Goal: Task Accomplishment & Management: Manage account settings

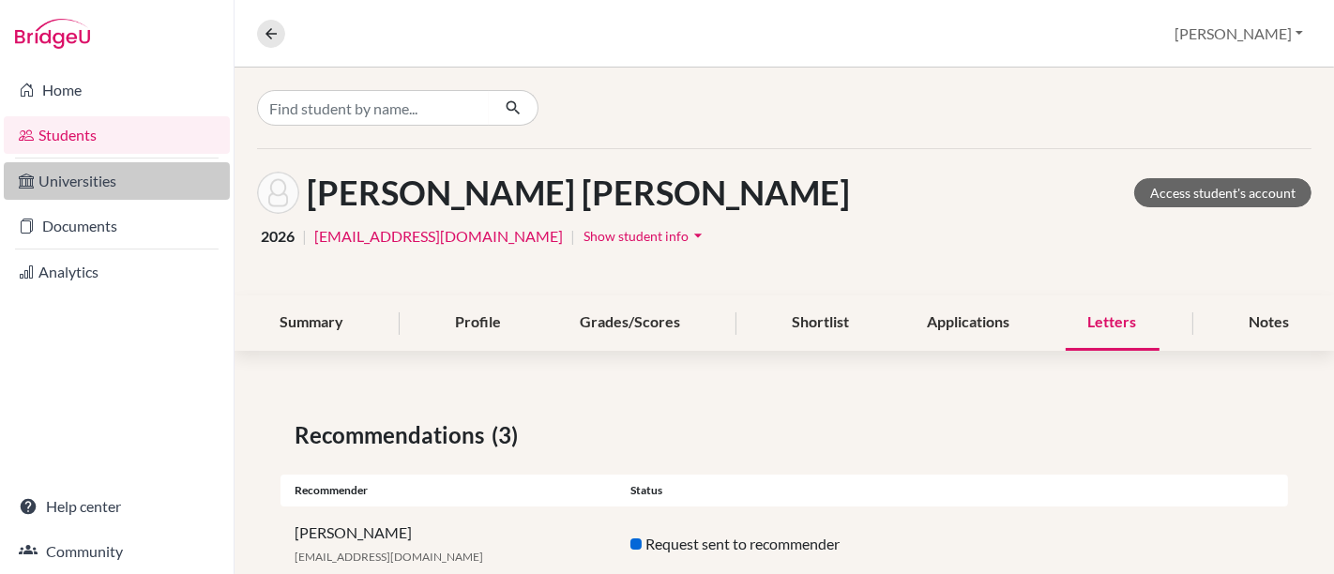
scroll to position [201, 0]
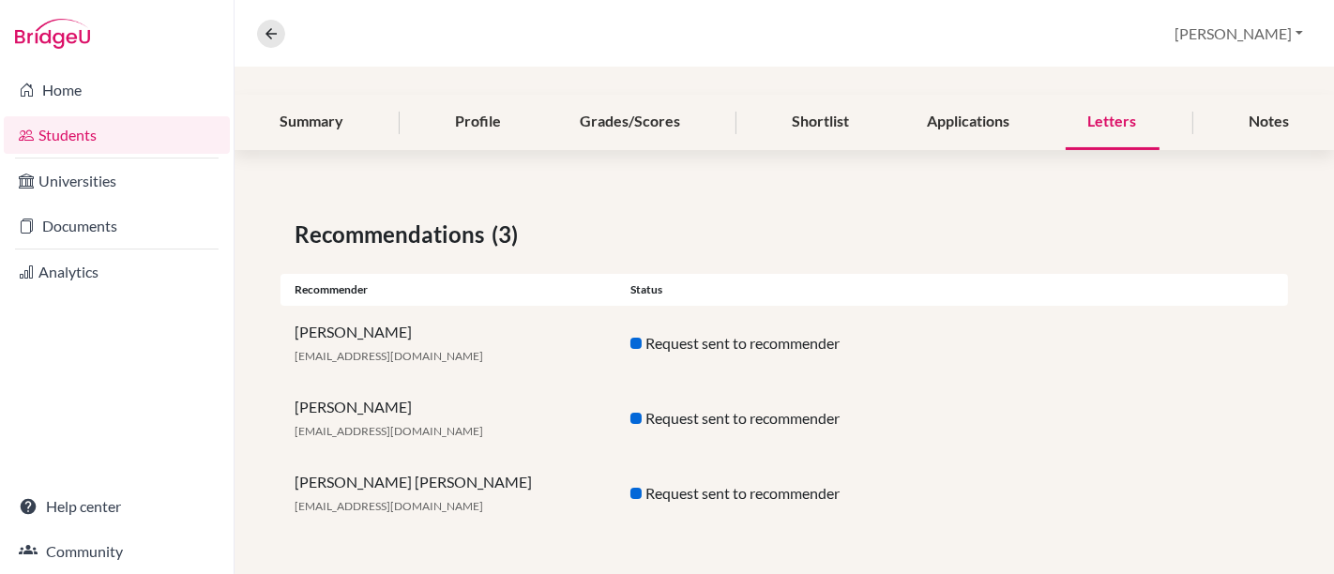
click at [50, 129] on link "Students" at bounding box center [117, 135] width 226 height 38
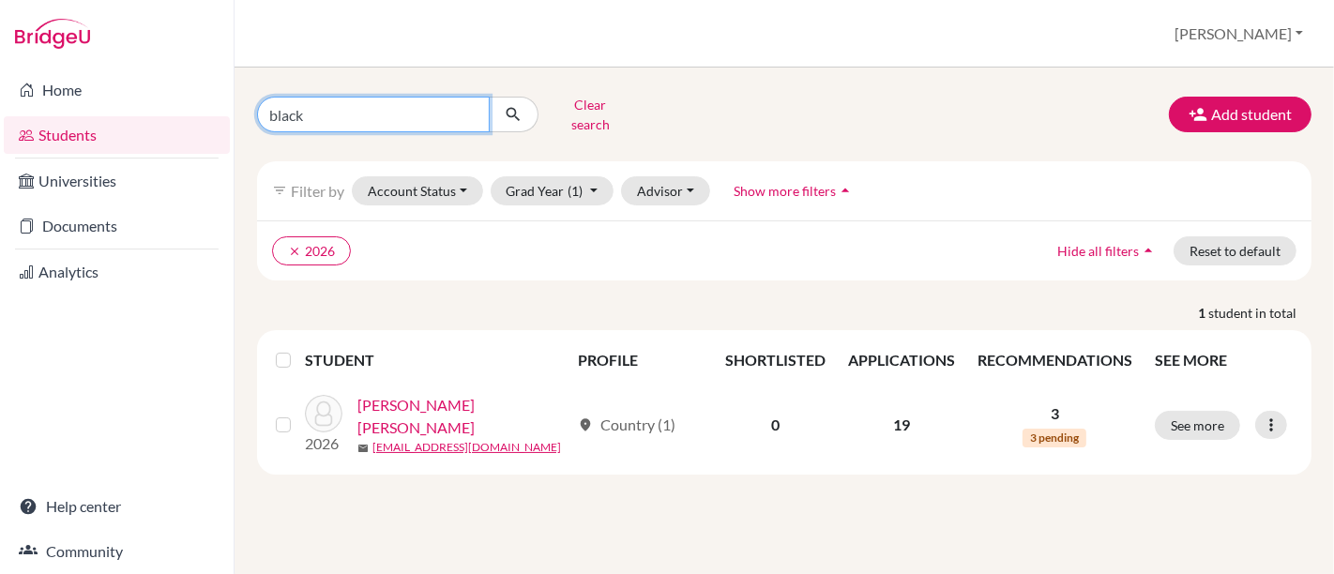
drag, startPoint x: 345, startPoint y: 103, endPoint x: 246, endPoint y: 103, distance: 99.5
click at [246, 103] on div "black Clear search" at bounding box center [423, 114] width 361 height 49
type input "paiva"
click button "submit" at bounding box center [514, 115] width 50 height 36
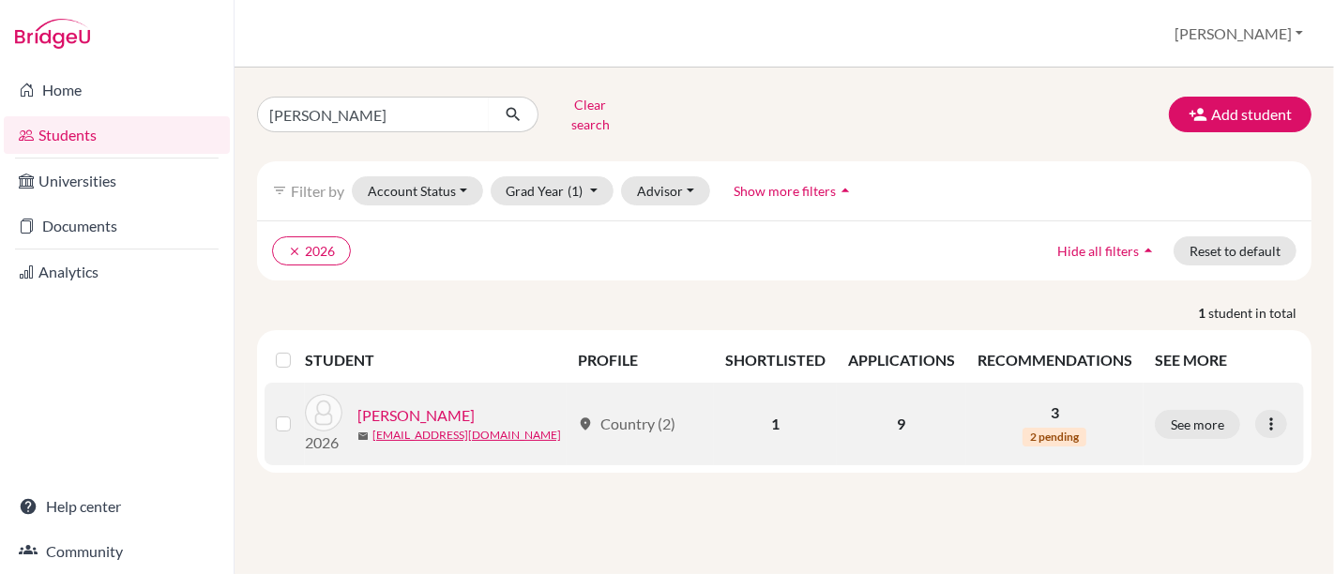
click at [427, 404] on link "Paiva, Pedro" at bounding box center [416, 415] width 117 height 23
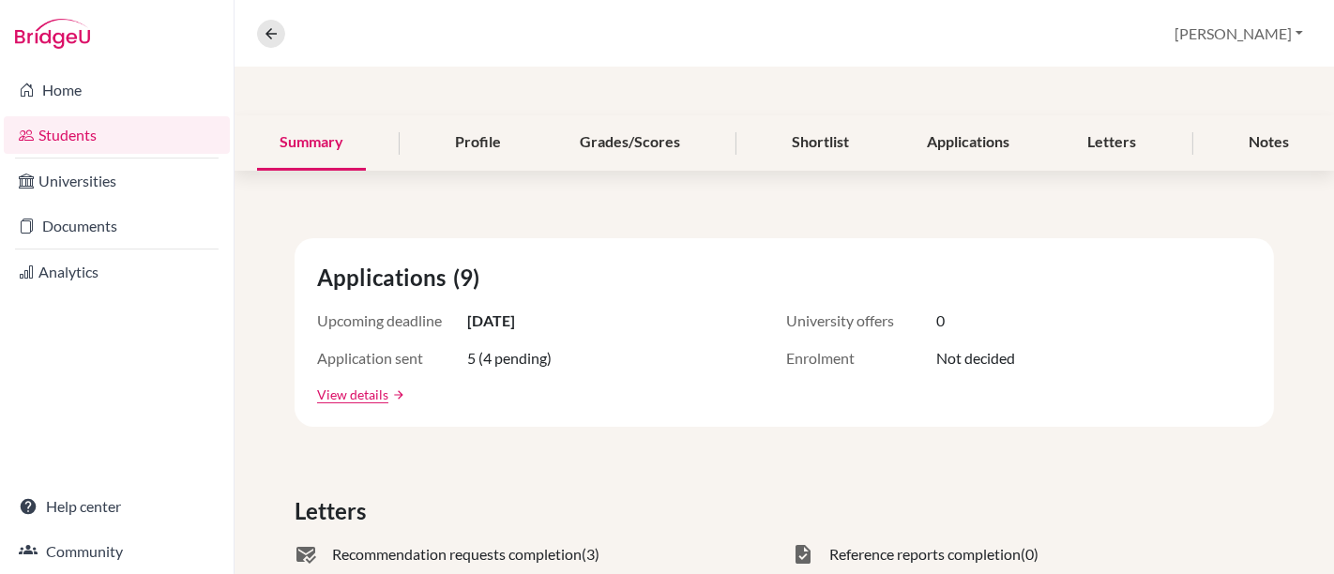
scroll to position [180, 0]
click at [633, 145] on div "Grades/Scores" at bounding box center [629, 142] width 145 height 55
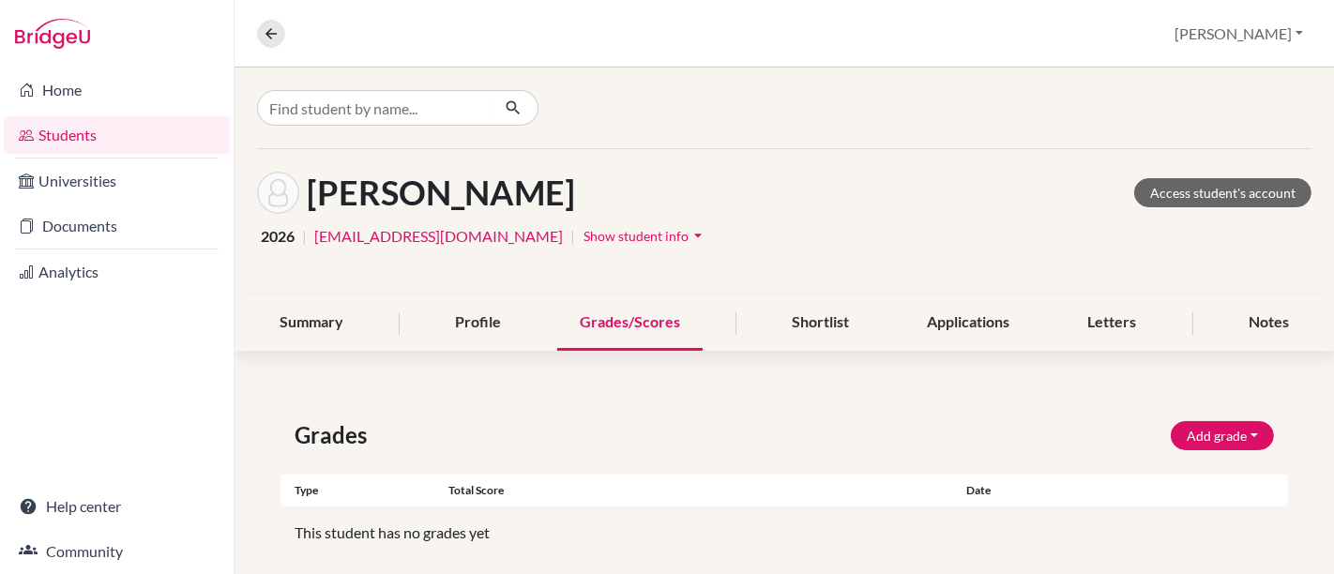
scroll to position [69, 0]
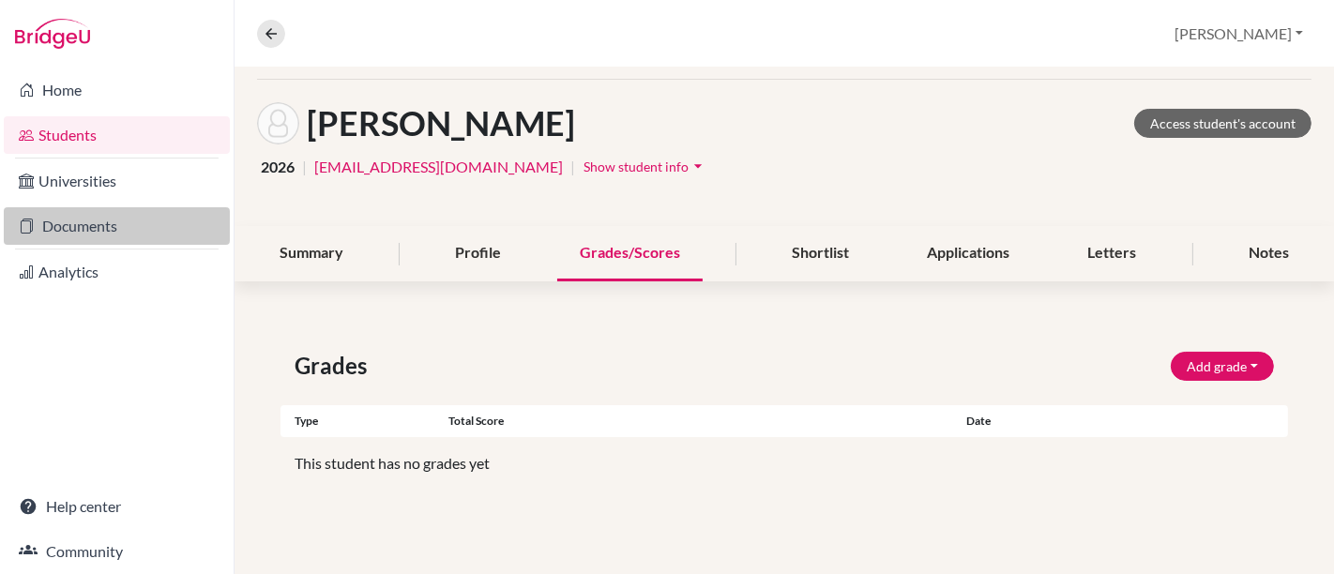
click at [89, 230] on link "Documents" at bounding box center [117, 226] width 226 height 38
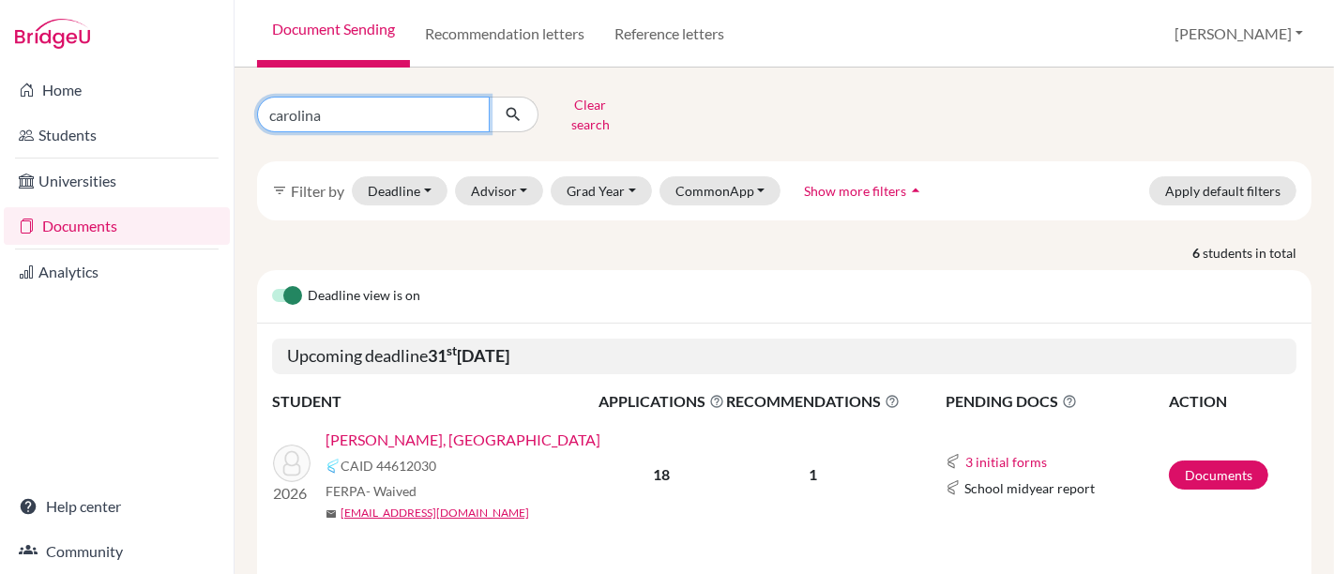
click at [388, 97] on input "carolina" at bounding box center [373, 115] width 233 height 36
type input "c"
type input "paiva"
click button "submit" at bounding box center [514, 115] width 50 height 36
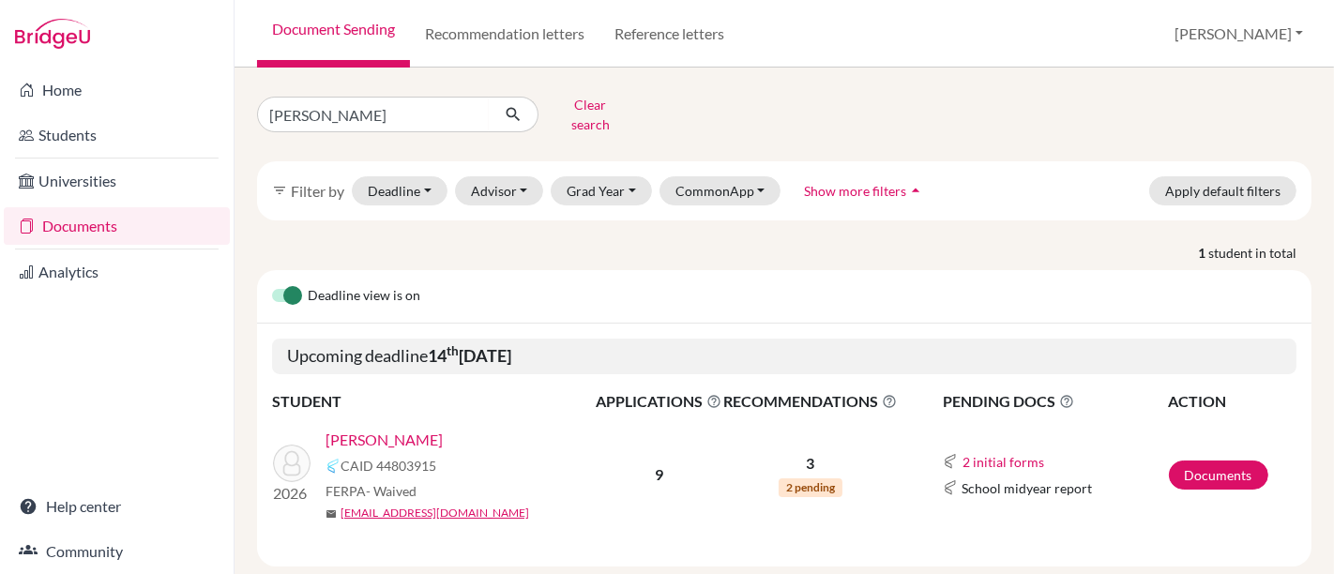
scroll to position [22, 0]
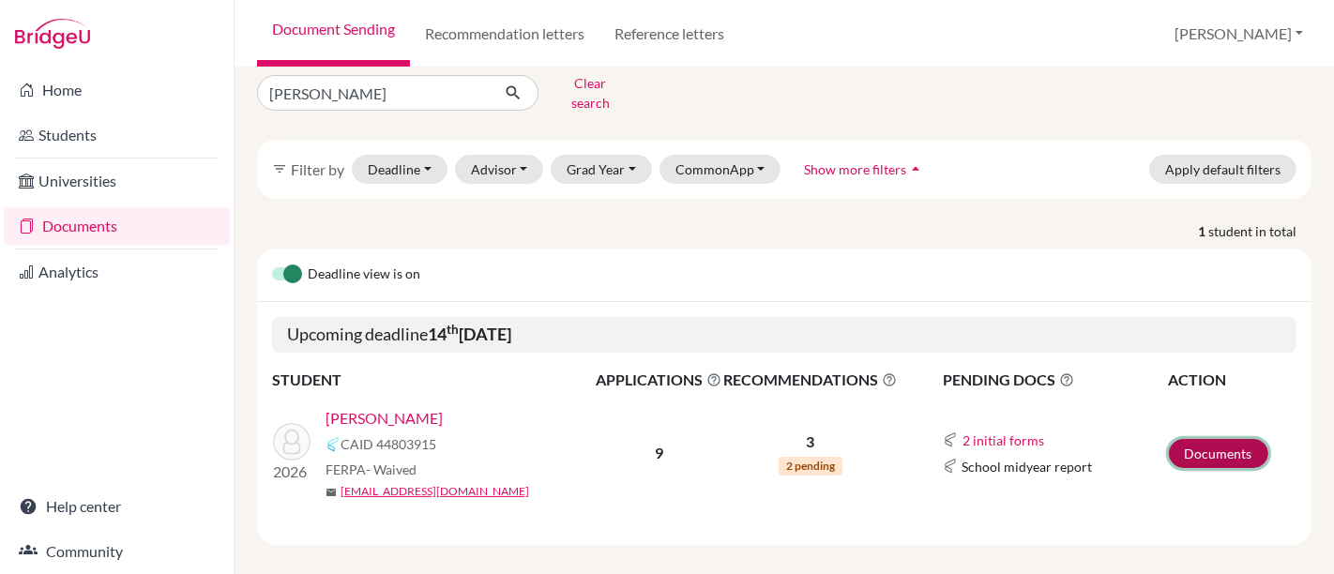
click at [1181, 439] on link "Documents" at bounding box center [1218, 453] width 99 height 29
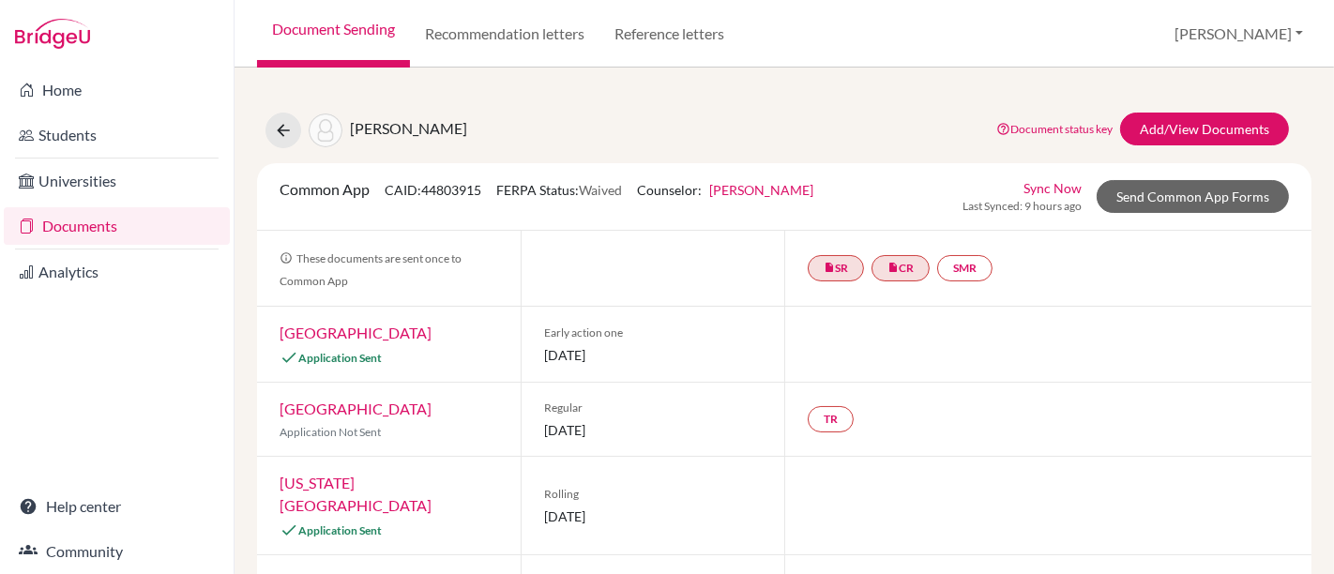
scroll to position [1, 0]
click at [836, 266] on link "insert_drive_file SR" at bounding box center [836, 267] width 56 height 26
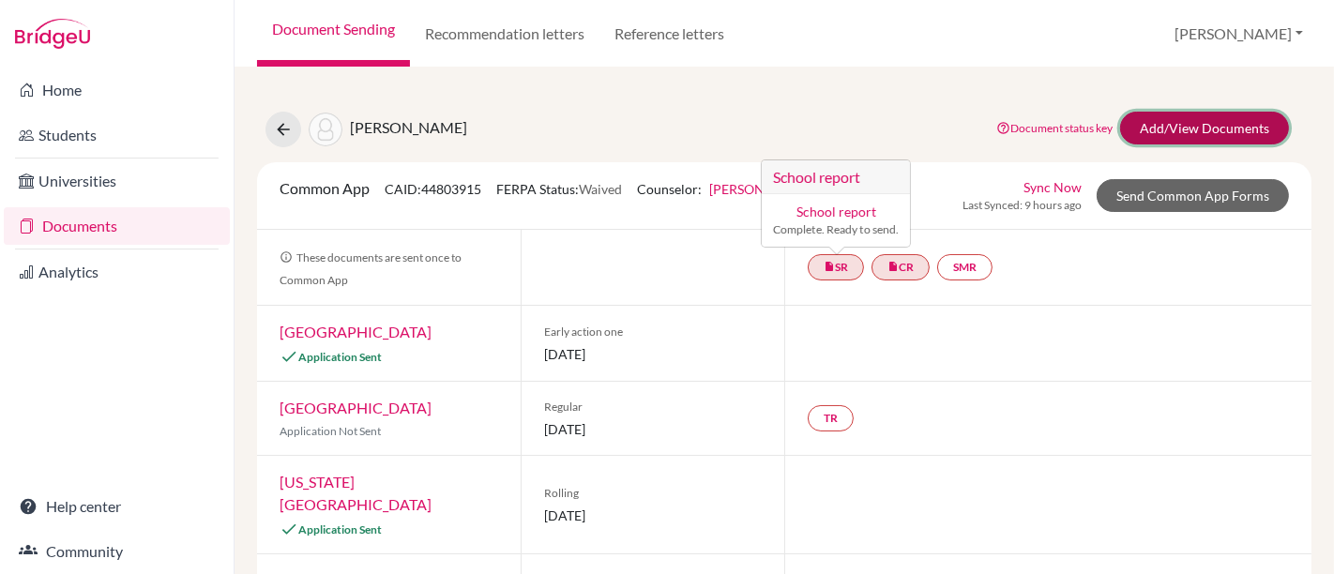
click at [1184, 123] on link "Add/View Documents" at bounding box center [1204, 128] width 169 height 33
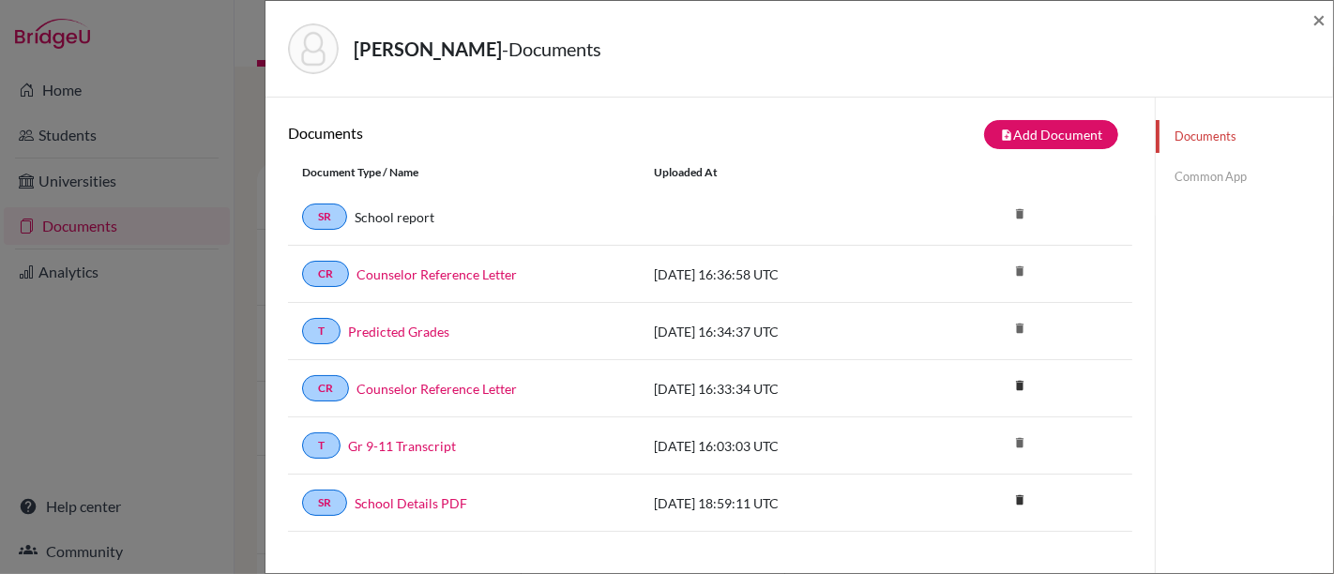
scroll to position [1, 0]
click at [426, 449] on link "Gr 9-11 Transcript" at bounding box center [402, 445] width 108 height 20
click at [377, 325] on link "Predicted Grades" at bounding box center [398, 331] width 101 height 20
click at [1195, 178] on link "Common App" at bounding box center [1244, 176] width 177 height 33
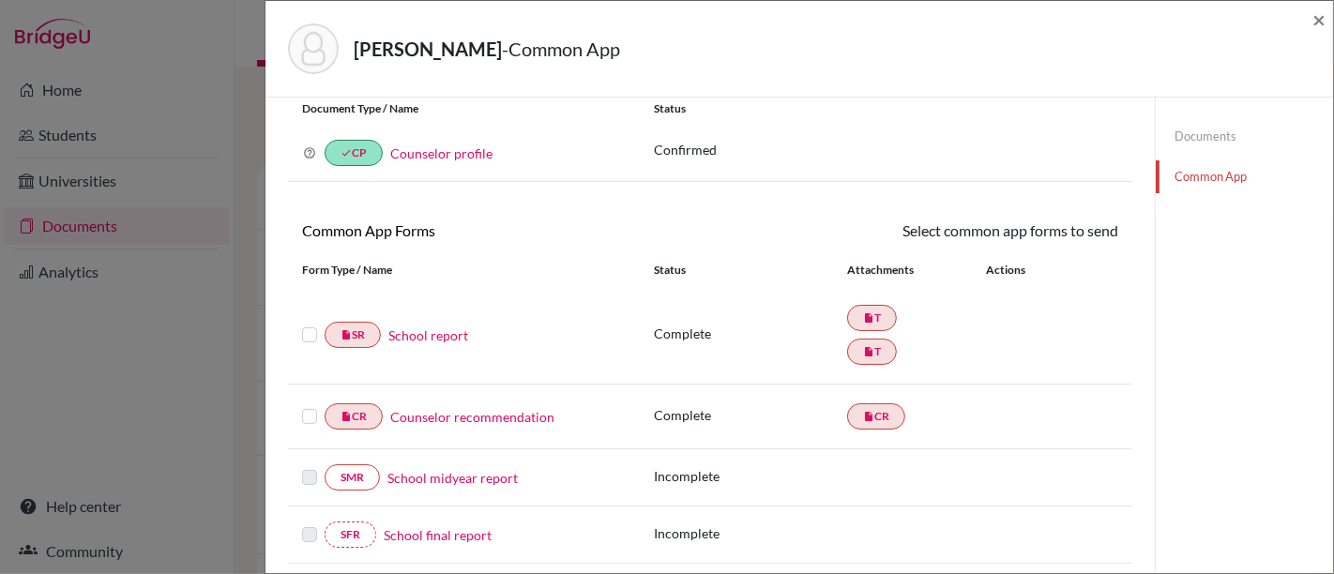
scroll to position [91, 0]
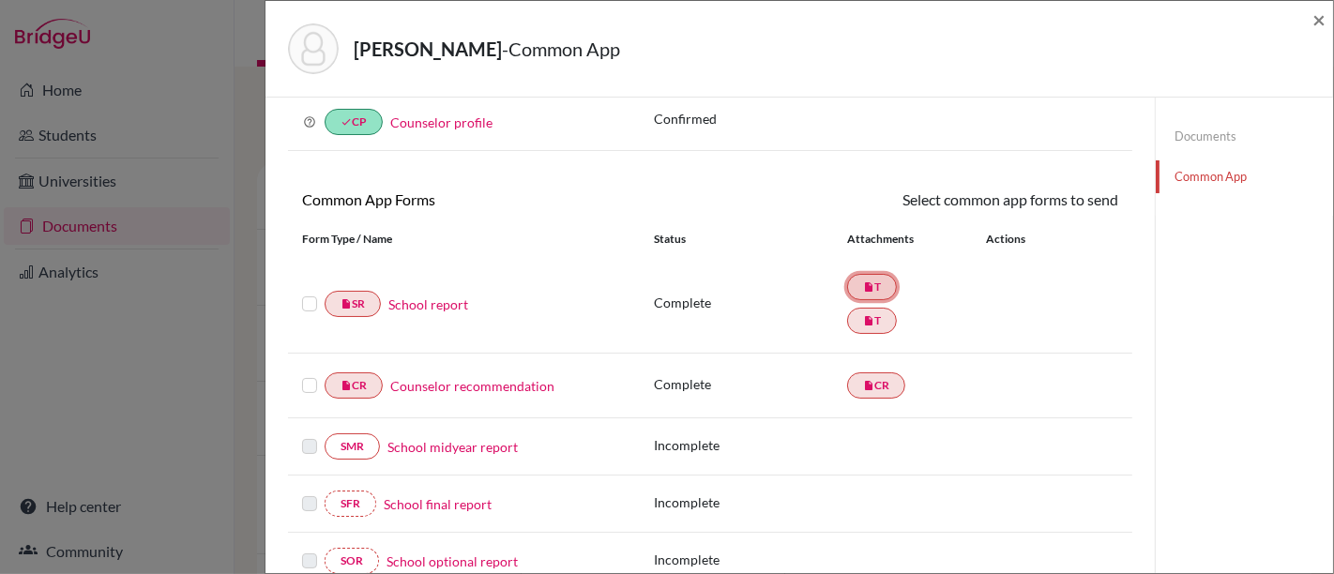
click at [863, 291] on icon "insert_drive_file" at bounding box center [868, 287] width 11 height 11
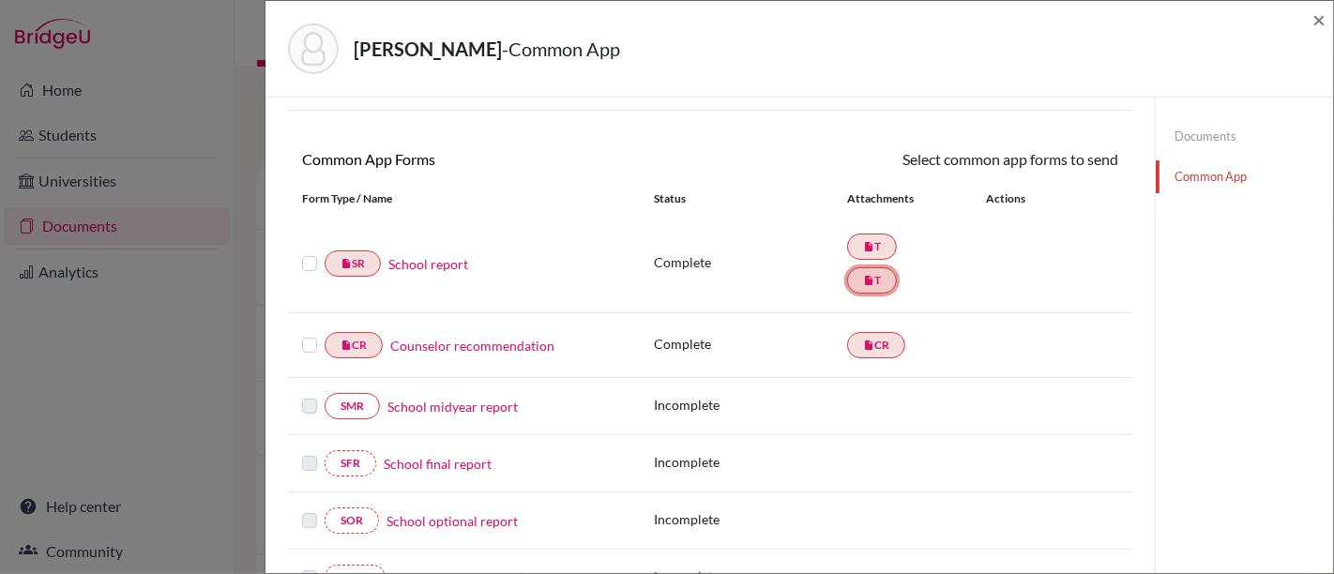
click at [874, 273] on link "insert_drive_file T" at bounding box center [872, 280] width 50 height 26
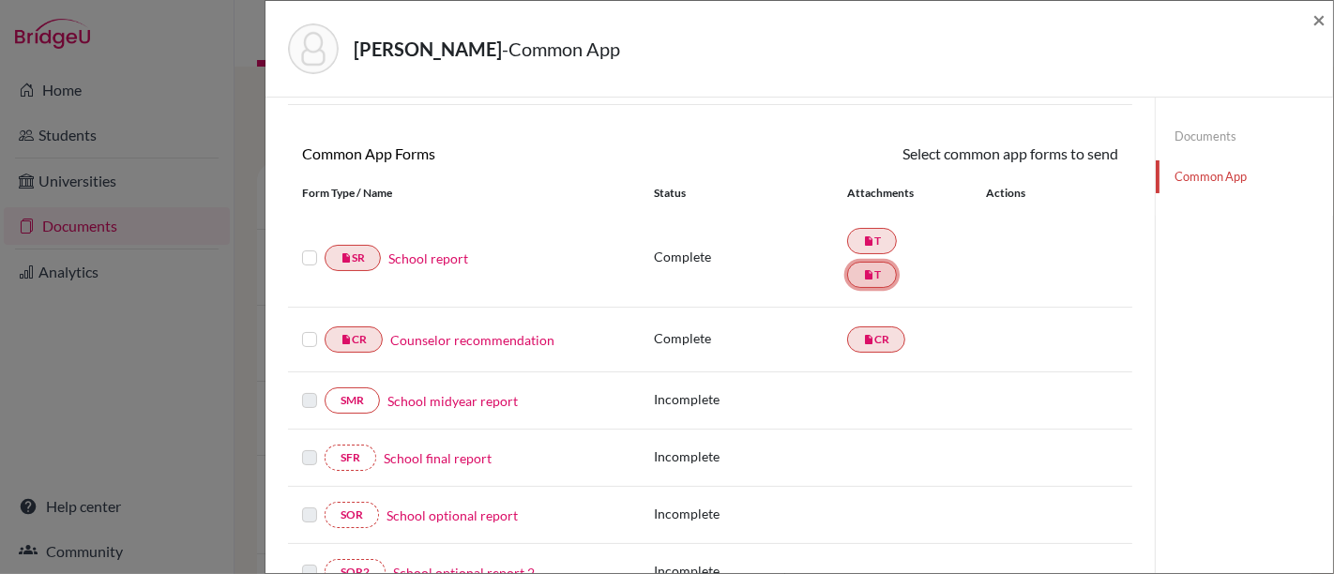
scroll to position [139, 0]
